Goal: Check status: Check status

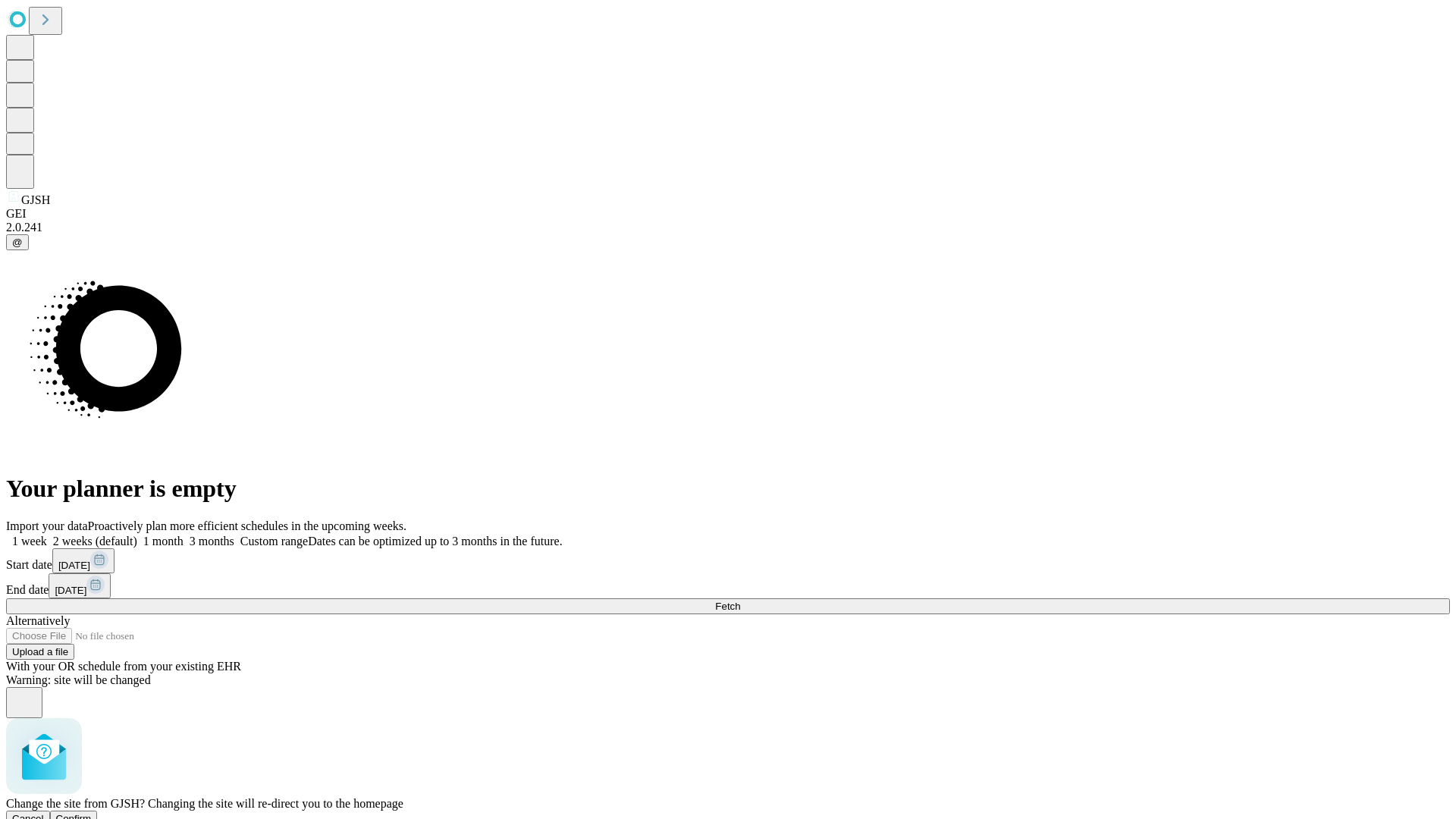
click at [92, 813] on span "Confirm" at bounding box center [74, 819] width 36 height 11
click at [47, 535] on label "1 week" at bounding box center [26, 541] width 41 height 13
click at [740, 600] on span "Fetch" at bounding box center [727, 606] width 25 height 11
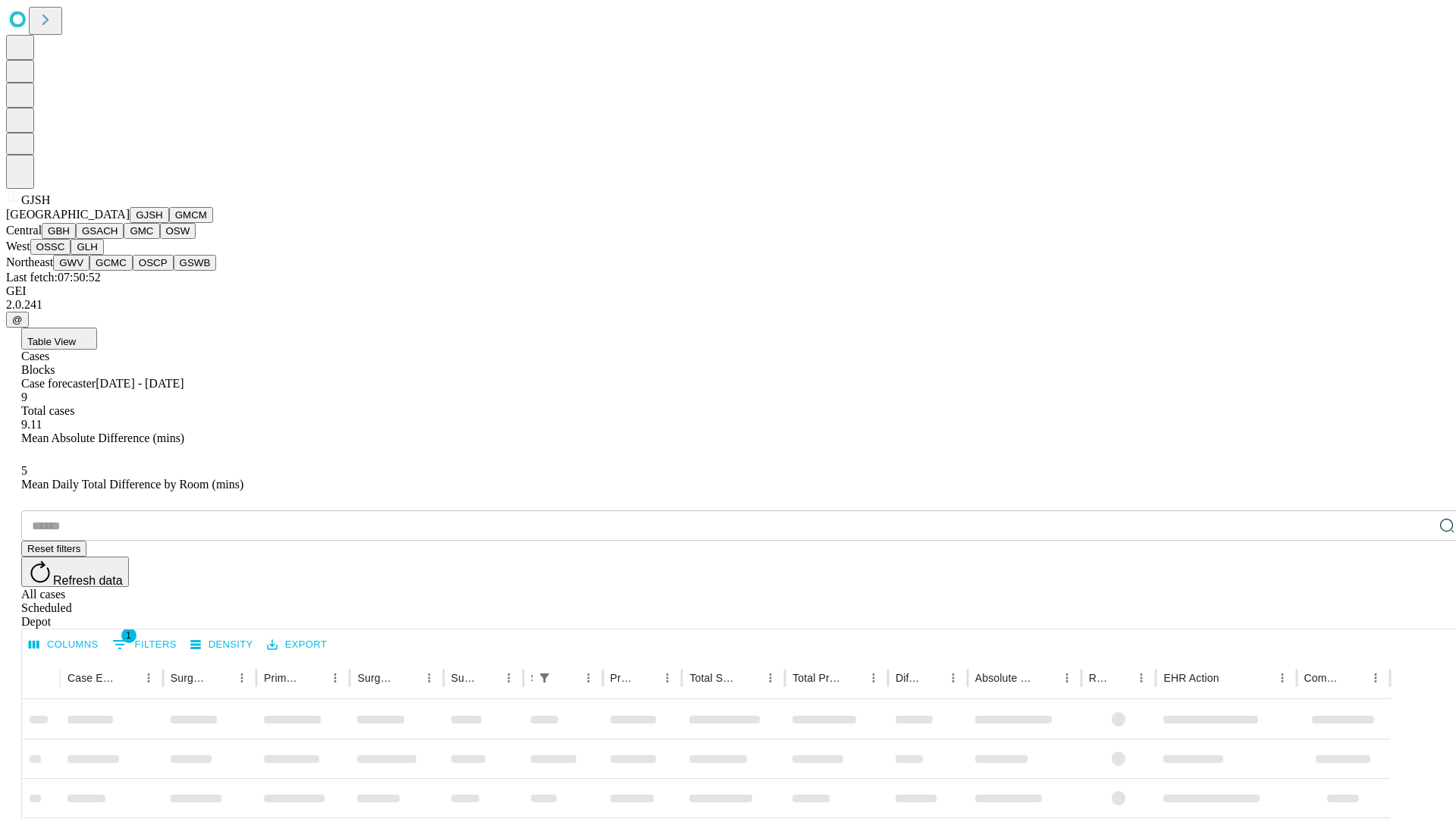
click at [169, 223] on button "GMCM" at bounding box center [190, 215] width 44 height 16
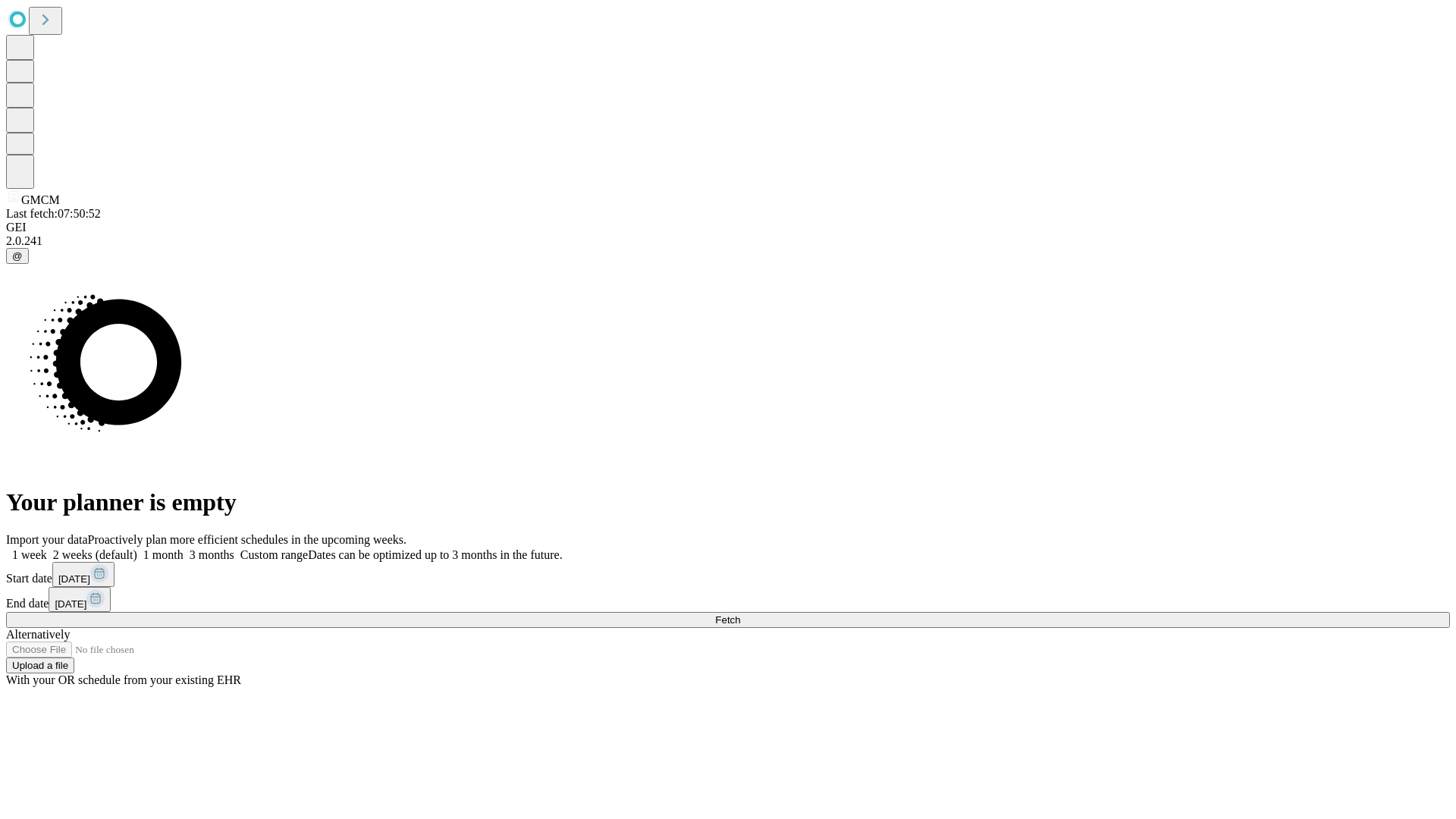
click at [47, 549] on label "1 week" at bounding box center [26, 555] width 41 height 13
click at [740, 614] on span "Fetch" at bounding box center [727, 620] width 25 height 11
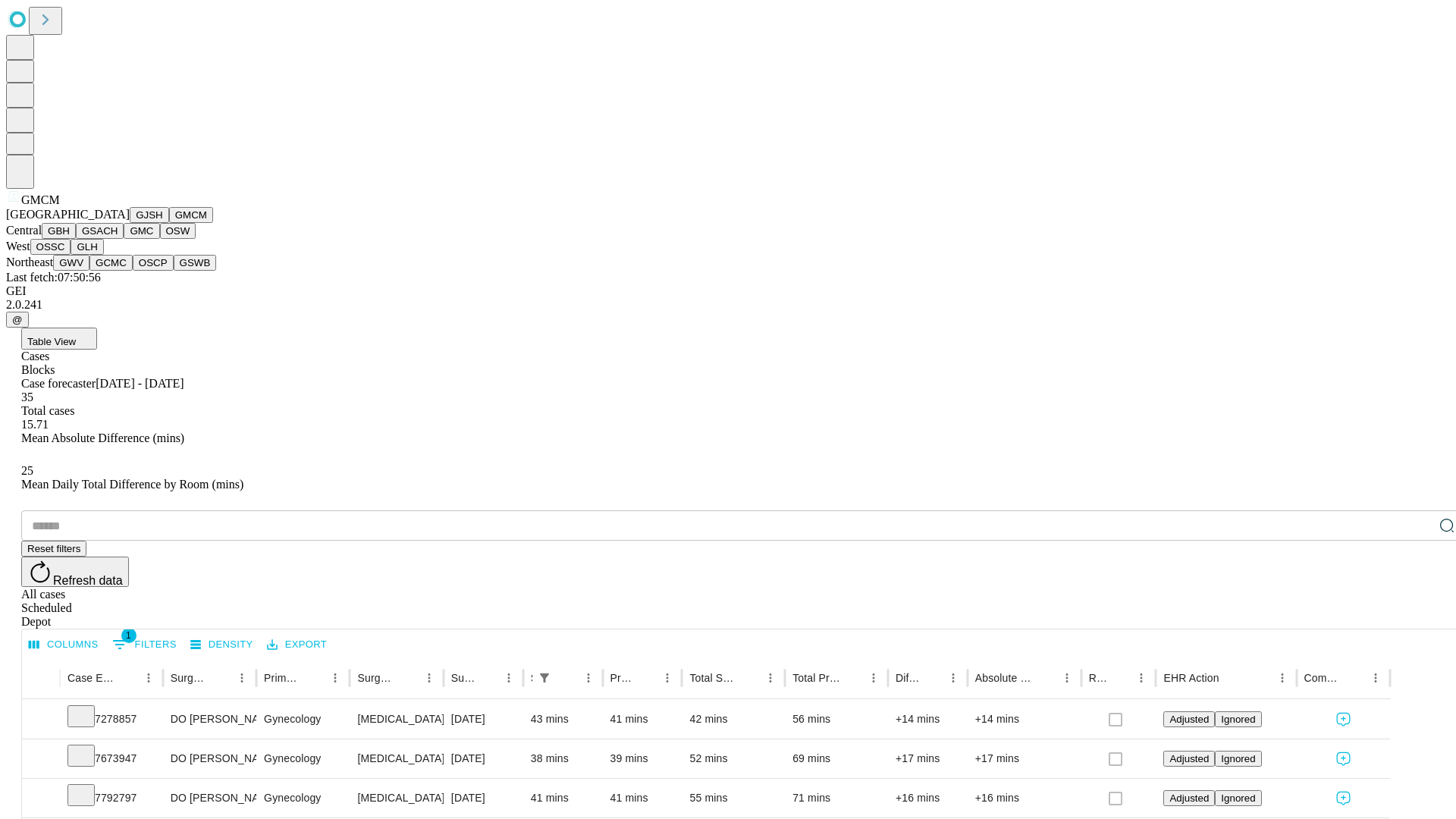
click at [76, 239] on button "GBH" at bounding box center [58, 231] width 34 height 16
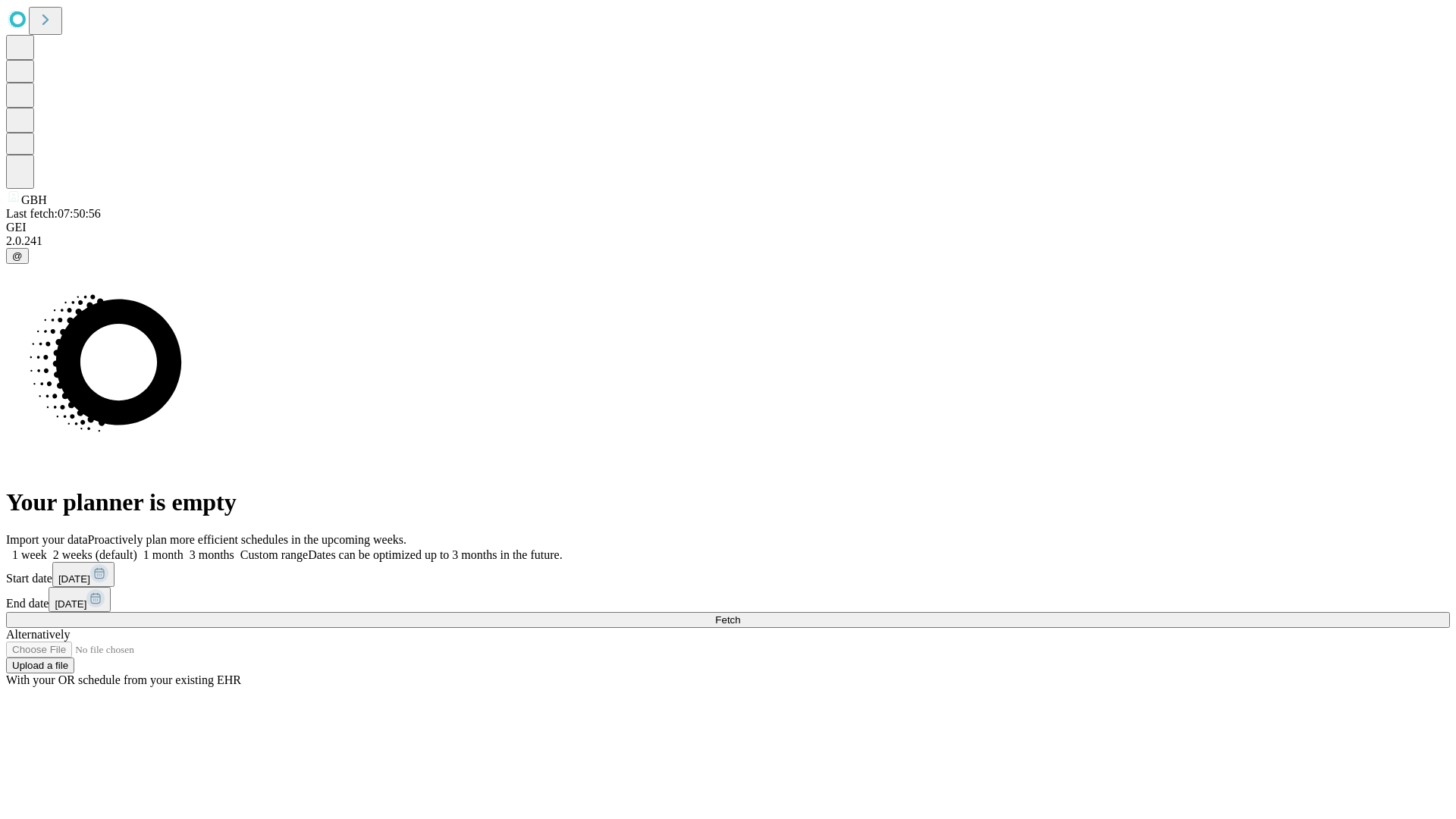
click at [47, 549] on label "1 week" at bounding box center [26, 555] width 41 height 13
click at [740, 614] on span "Fetch" at bounding box center [727, 620] width 25 height 11
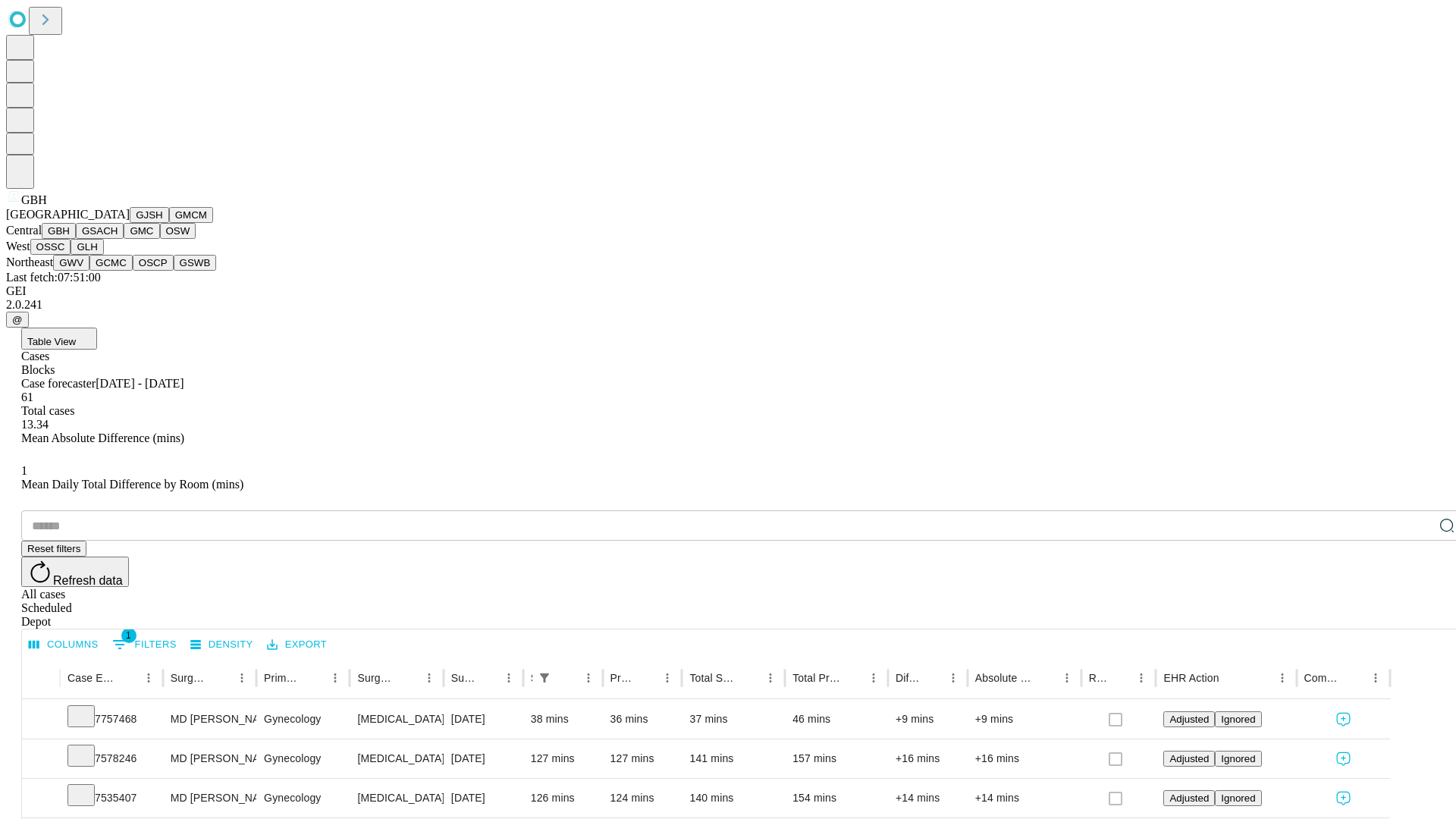
click at [117, 239] on button "GSACH" at bounding box center [99, 231] width 48 height 16
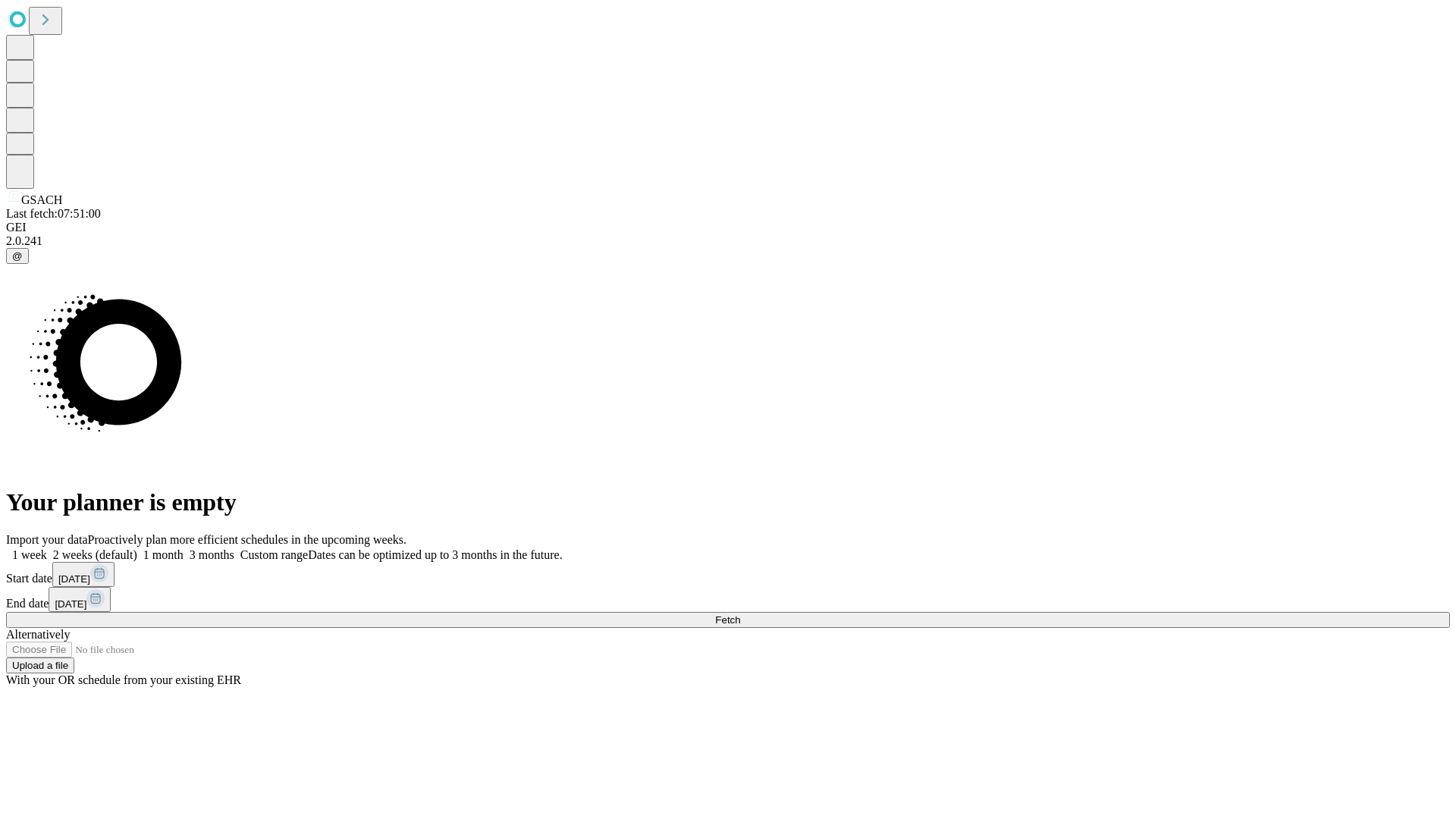
click at [47, 549] on label "1 week" at bounding box center [26, 555] width 41 height 13
click at [740, 614] on span "Fetch" at bounding box center [727, 620] width 25 height 11
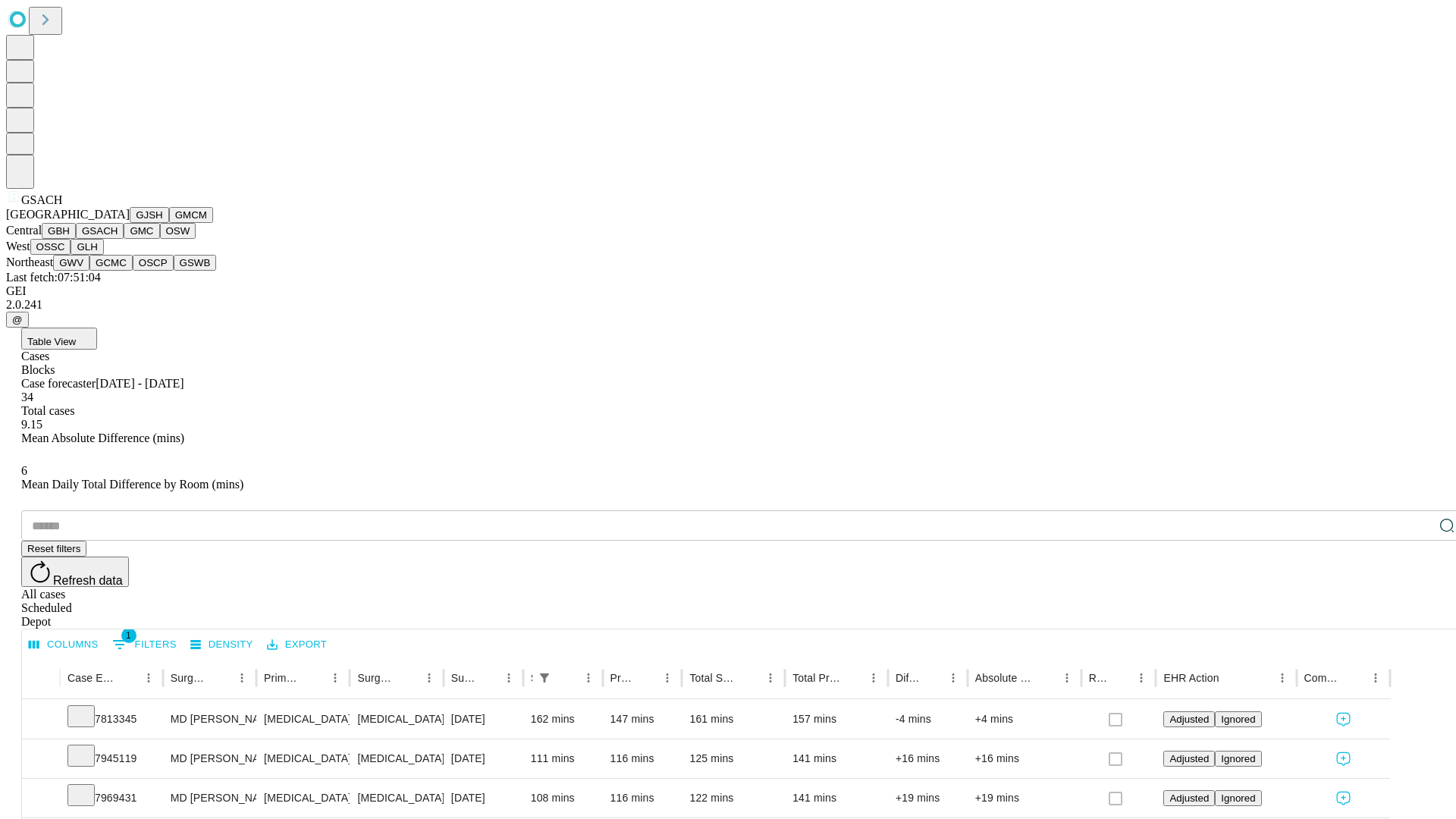
click at [124, 239] on button "GMC" at bounding box center [142, 231] width 36 height 16
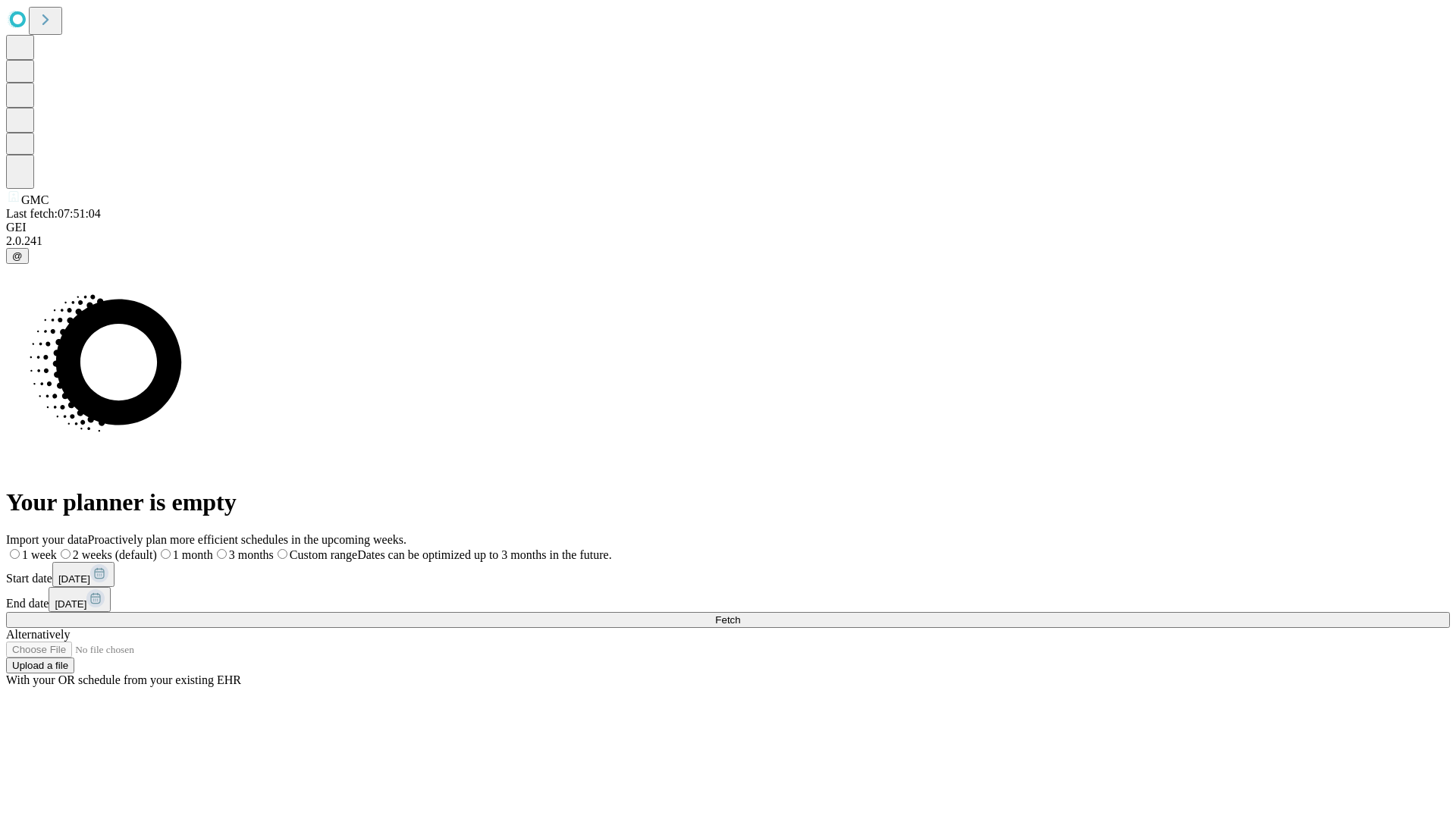
click at [57, 549] on label "1 week" at bounding box center [31, 555] width 51 height 13
click at [740, 614] on span "Fetch" at bounding box center [727, 620] width 25 height 11
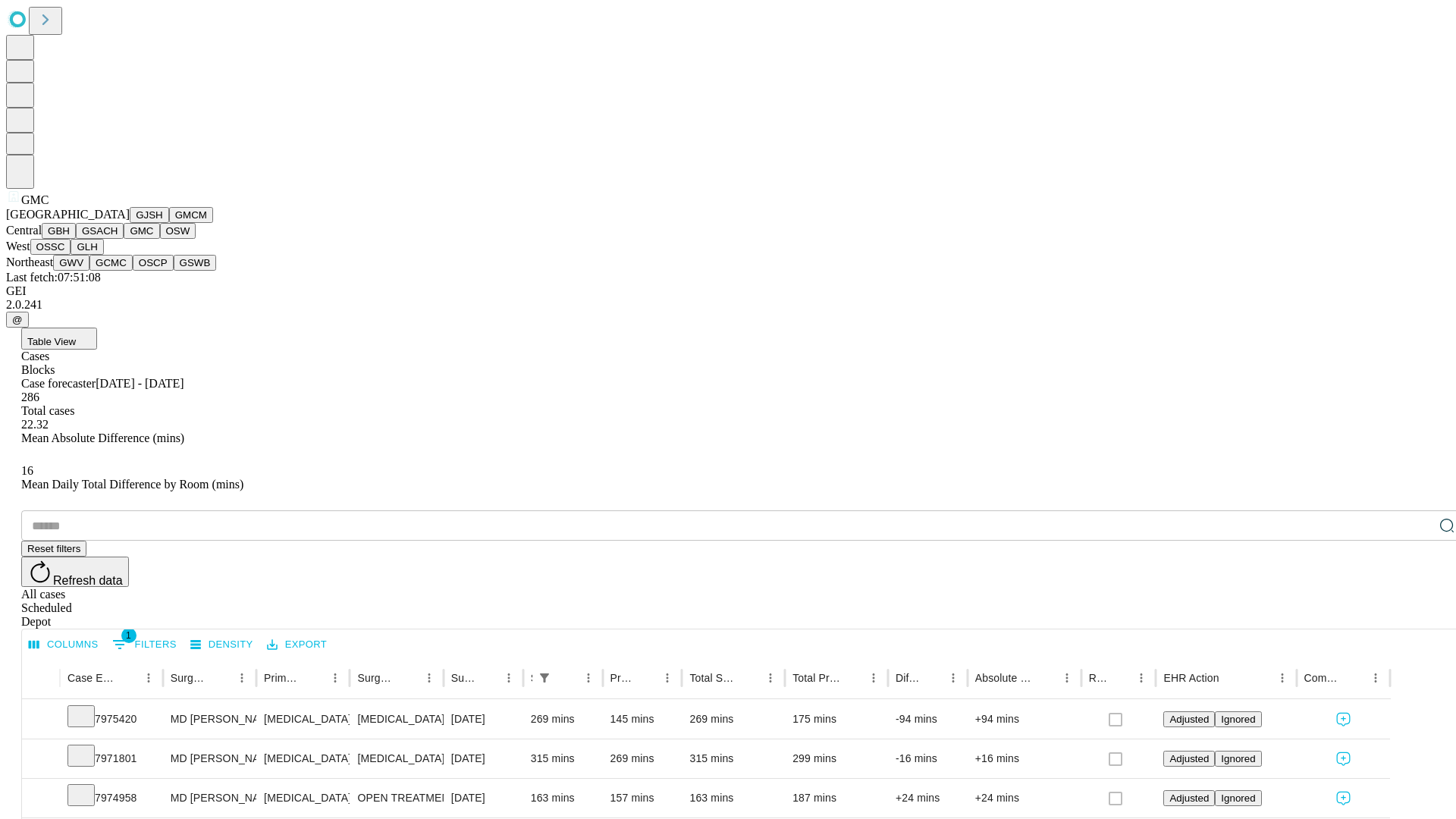
click at [160, 239] on button "OSW" at bounding box center [178, 231] width 37 height 16
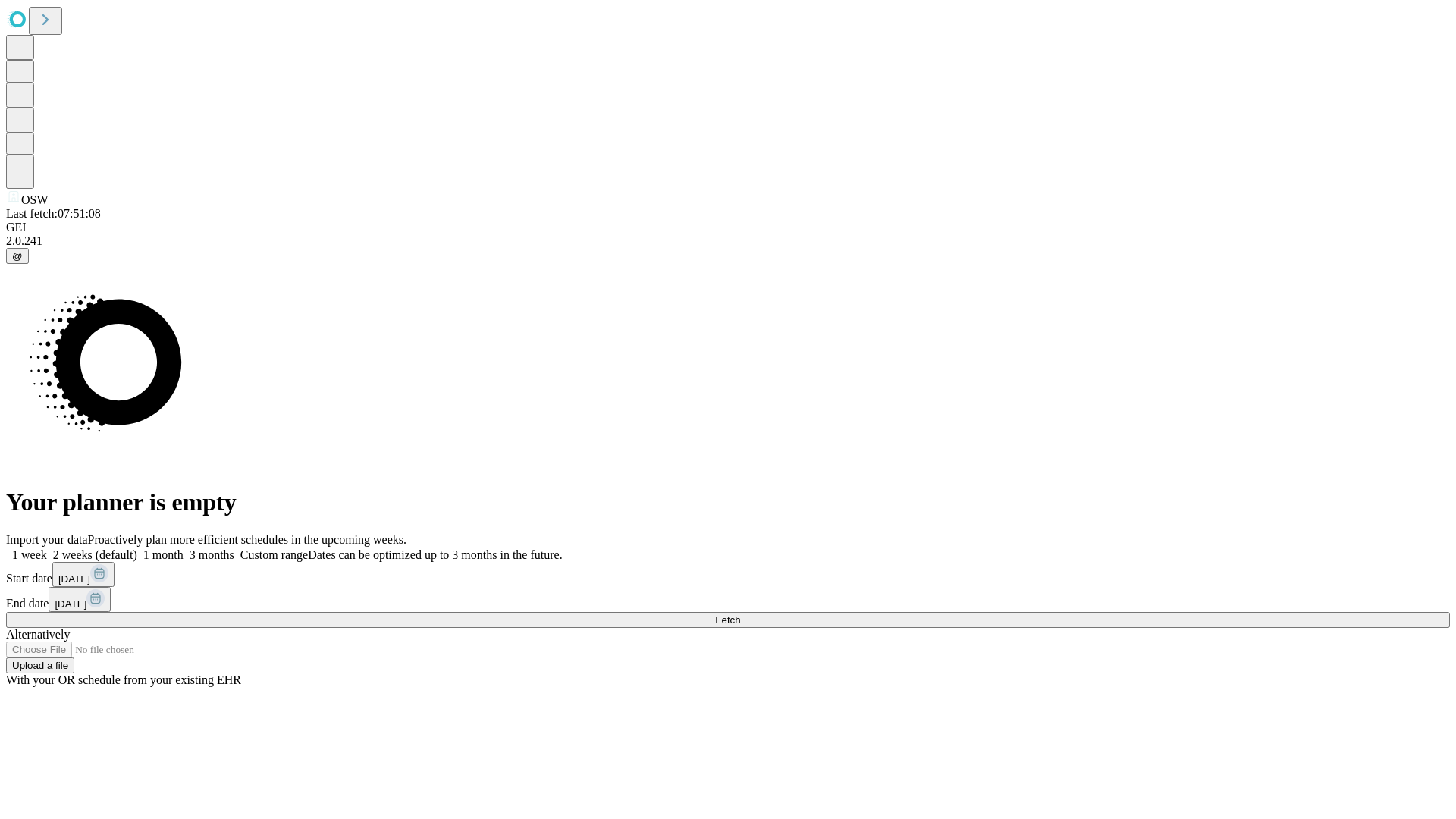
click at [740, 614] on span "Fetch" at bounding box center [727, 620] width 25 height 11
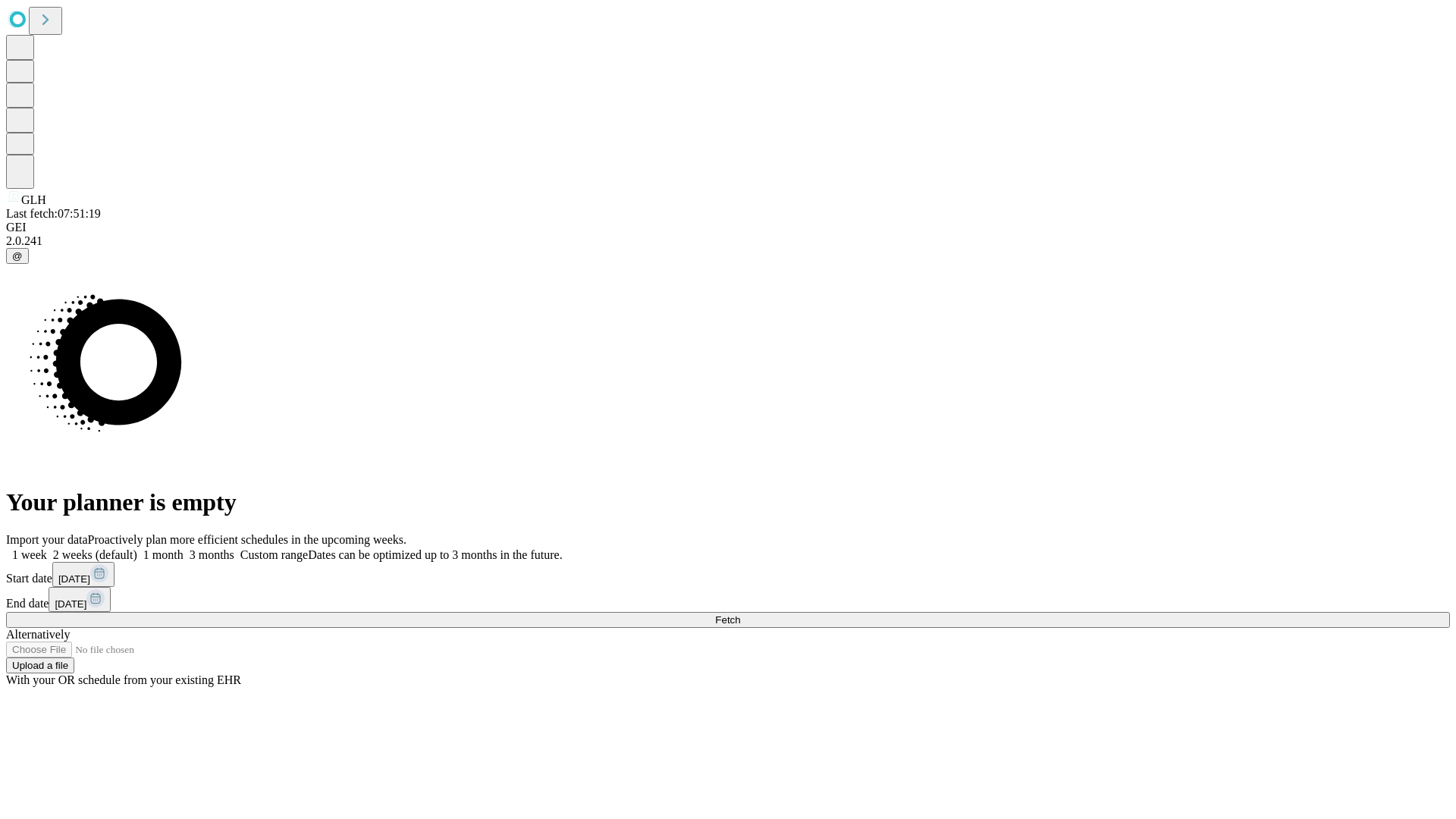
click at [47, 549] on label "1 week" at bounding box center [26, 555] width 41 height 13
click at [740, 614] on span "Fetch" at bounding box center [727, 620] width 25 height 11
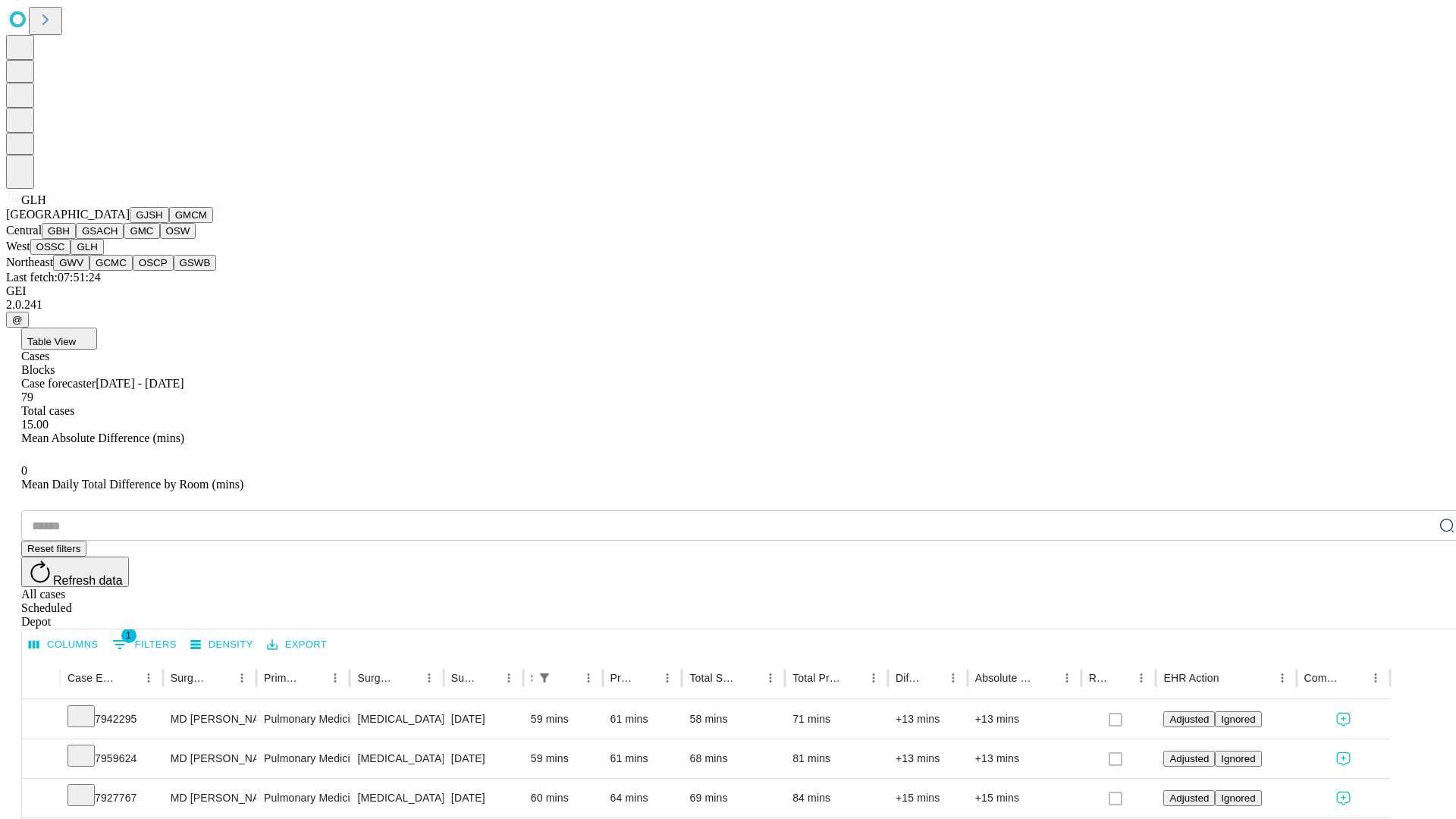
click at [89, 271] on button "GWV" at bounding box center [71, 263] width 37 height 16
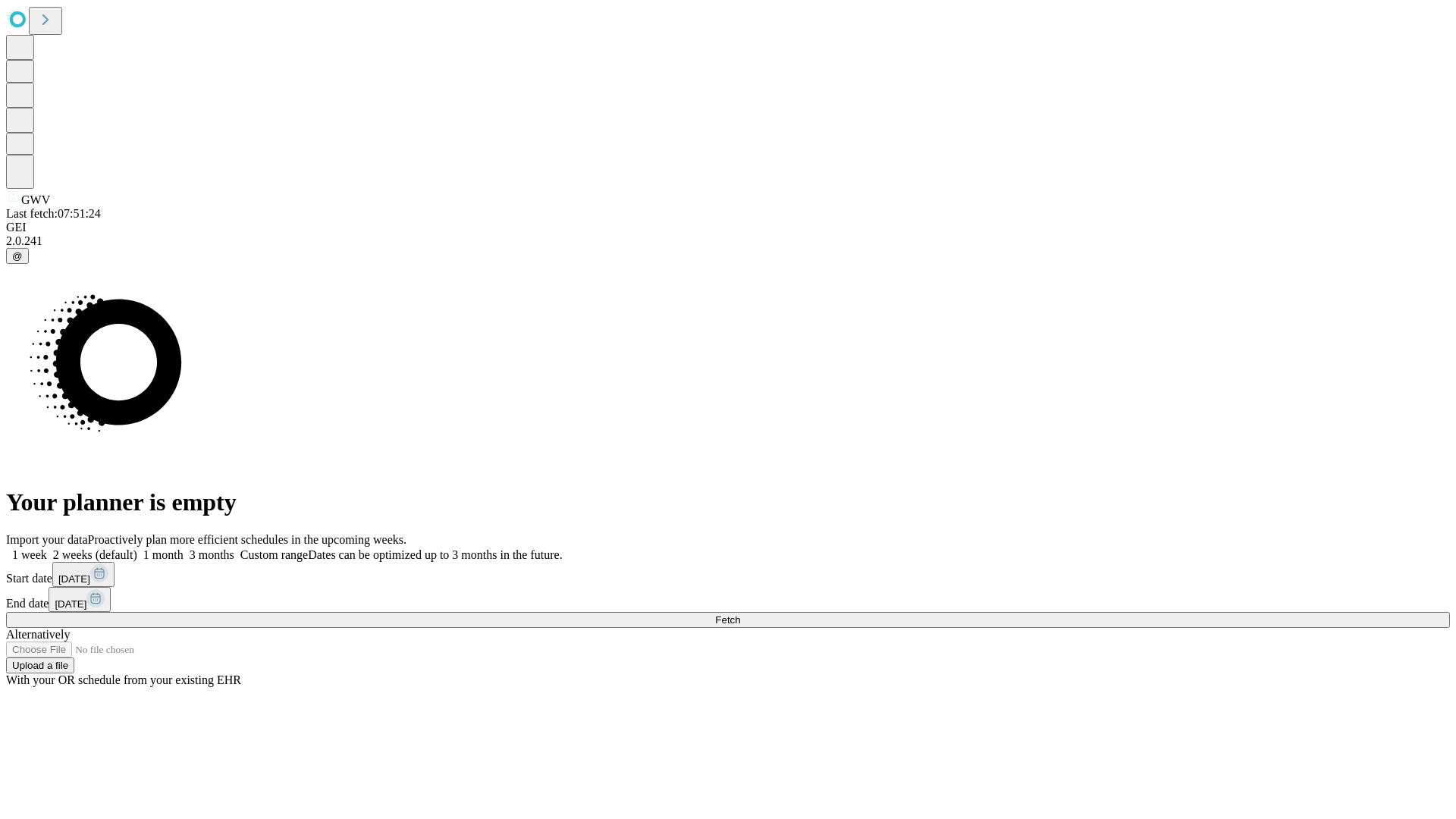
click at [47, 549] on label "1 week" at bounding box center [26, 555] width 41 height 13
click at [740, 614] on span "Fetch" at bounding box center [727, 620] width 25 height 11
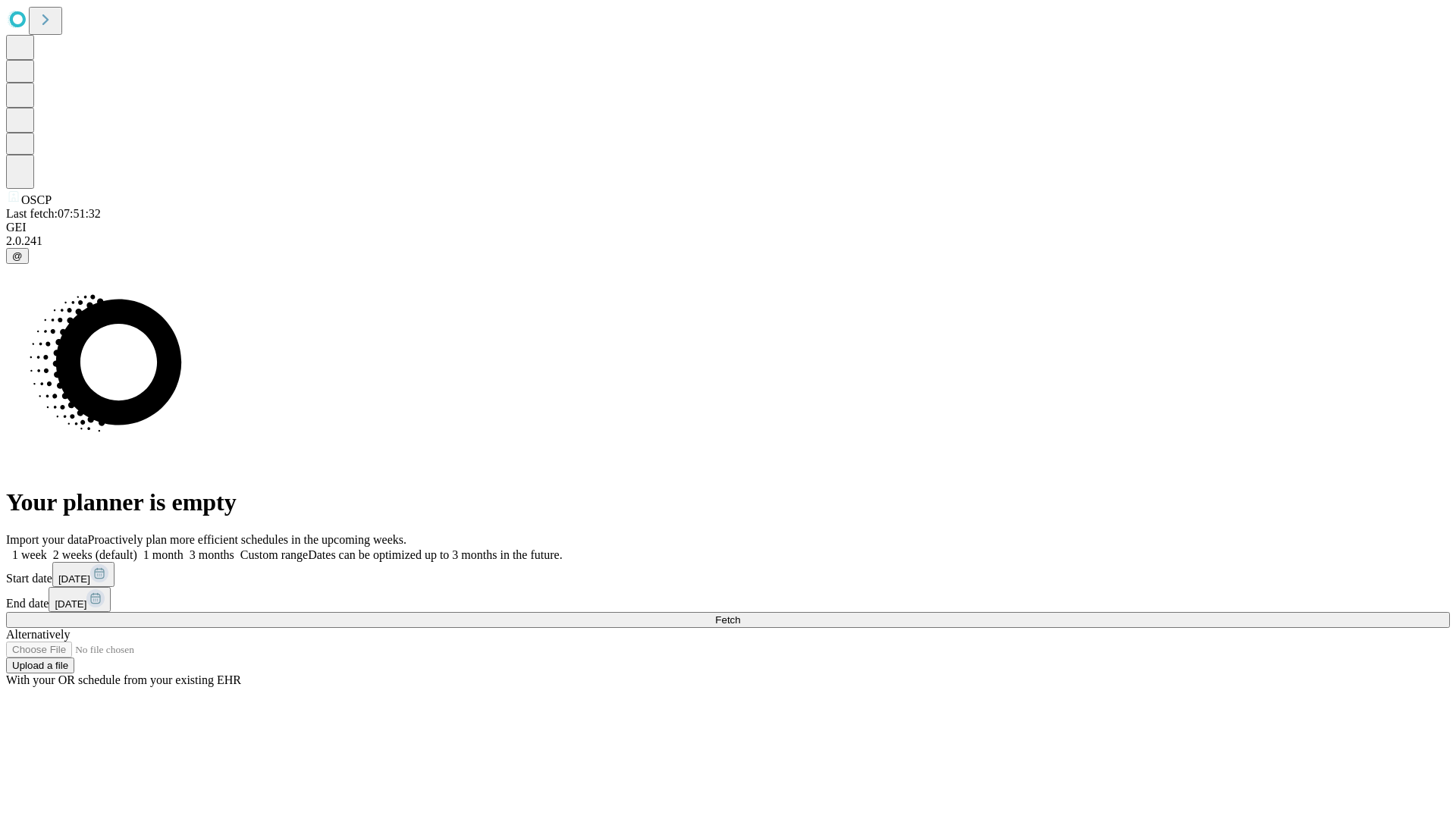
click at [740, 614] on span "Fetch" at bounding box center [727, 620] width 25 height 11
